Goal: Task Accomplishment & Management: Use online tool/utility

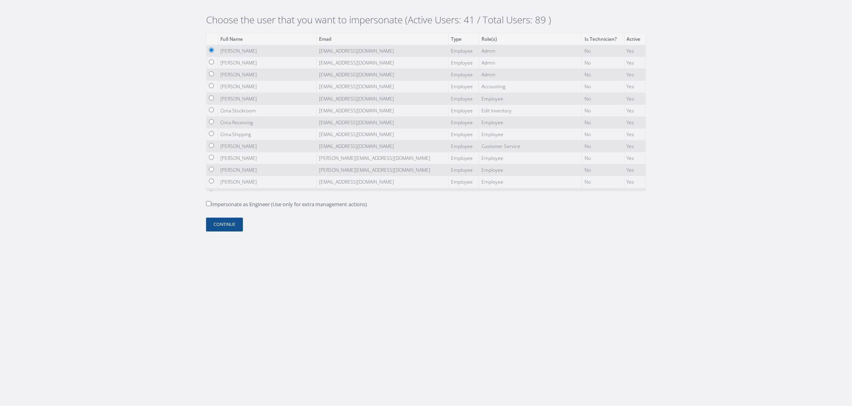
scroll to position [196, 0]
click at [214, 108] on input "radio" at bounding box center [211, 105] width 5 height 5
radio input "true"
click at [233, 224] on button "Continue" at bounding box center [224, 225] width 37 height 14
click at [141, 108] on body "Choose the user that you want to impersonate (Active Users: 41 / Total Users: 8…" at bounding box center [426, 203] width 852 height 406
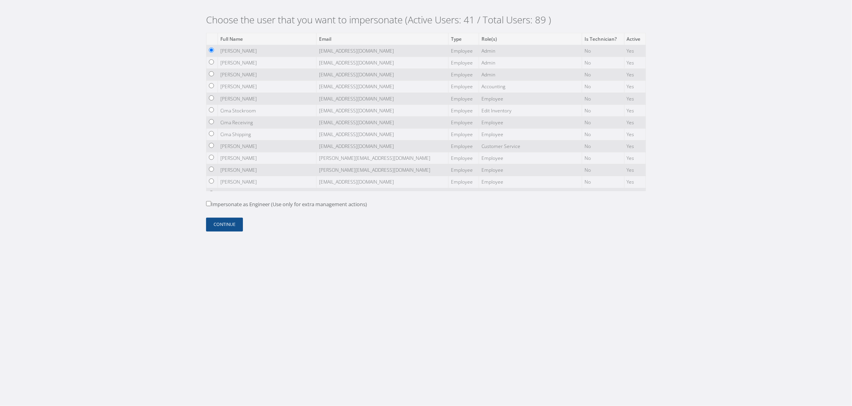
click at [220, 202] on label "Impersonate as Engineer (Use only for extra management actions)" at bounding box center [286, 205] width 161 height 8
click at [211, 202] on input "Impersonate as Engineer (Use only for extra management actions)" at bounding box center [208, 203] width 5 height 5
checkbox input "true"
click at [220, 222] on button "Continue" at bounding box center [224, 225] width 37 height 14
